Goal: Ask a question

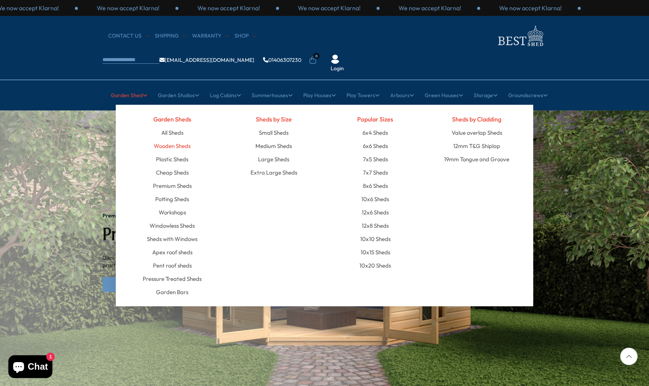
click at [182, 139] on link "Wooden Sheds" at bounding box center [172, 145] width 37 height 13
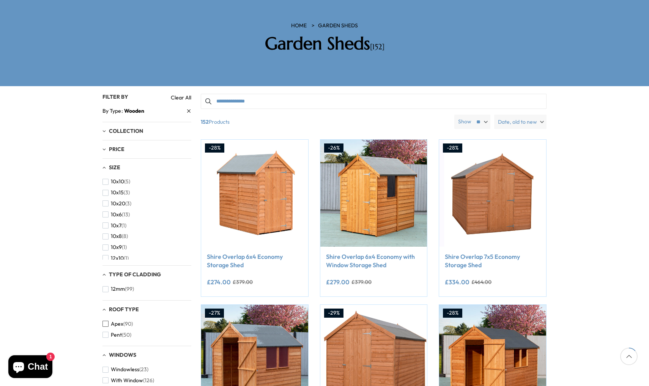
scroll to position [103, 0]
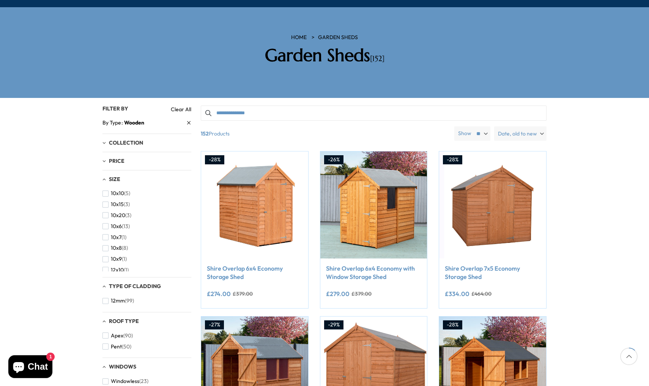
click at [301, 34] on div "HOME Garden Sheds Garden Sheds [152]" at bounding box center [324, 50] width 216 height 32
click at [301, 34] on link "HOME" at bounding box center [299, 38] width 16 height 8
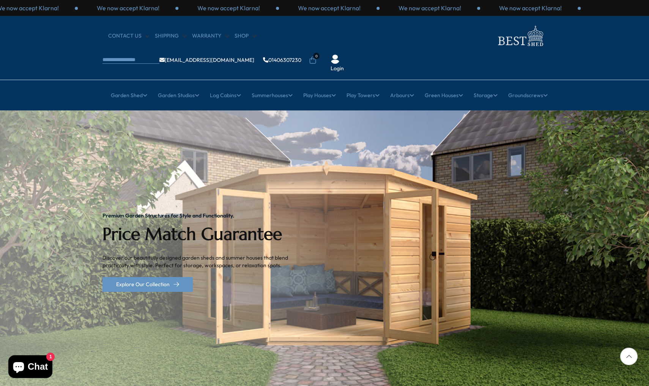
click at [43, 366] on span "Chat" at bounding box center [38, 366] width 20 height 11
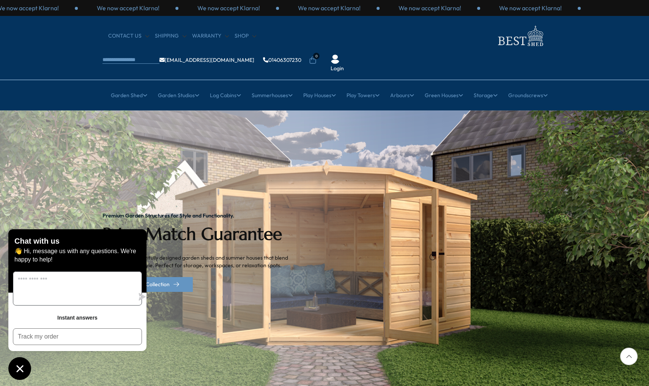
click at [72, 292] on textarea "Message us" at bounding box center [73, 288] width 121 height 33
type textarea "**"
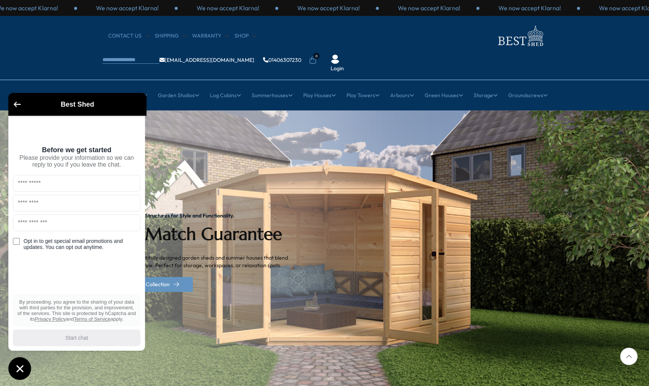
click at [19, 100] on div "Best Shed" at bounding box center [77, 105] width 129 height 14
click at [18, 103] on icon "Go back to the main screen" at bounding box center [17, 104] width 7 height 5
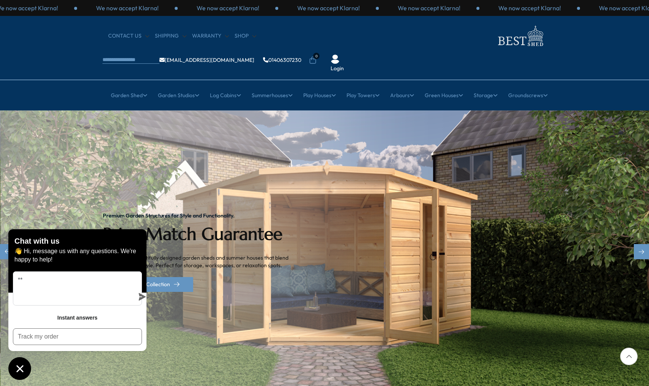
click at [103, 147] on div "Premium Garden Structures for Style and Functionality. Price Match Guarantee Di…" at bounding box center [202, 253] width 198 height 284
